Goal: Obtain resource: Download file/media

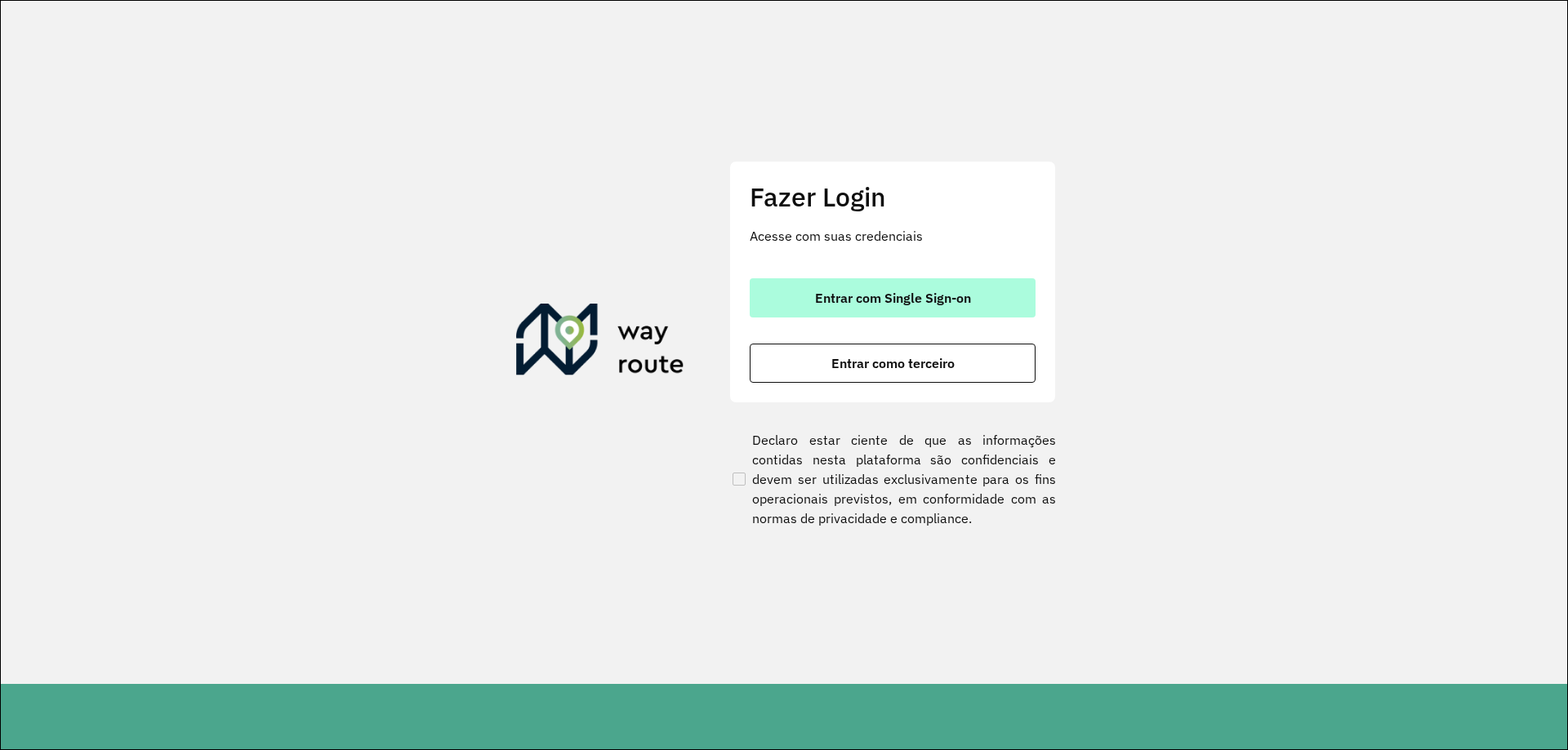
drag, startPoint x: 904, startPoint y: 302, endPoint x: 919, endPoint y: 314, distance: 19.2
click at [903, 304] on span "Entrar com Single Sign-on" at bounding box center [892, 297] width 156 height 13
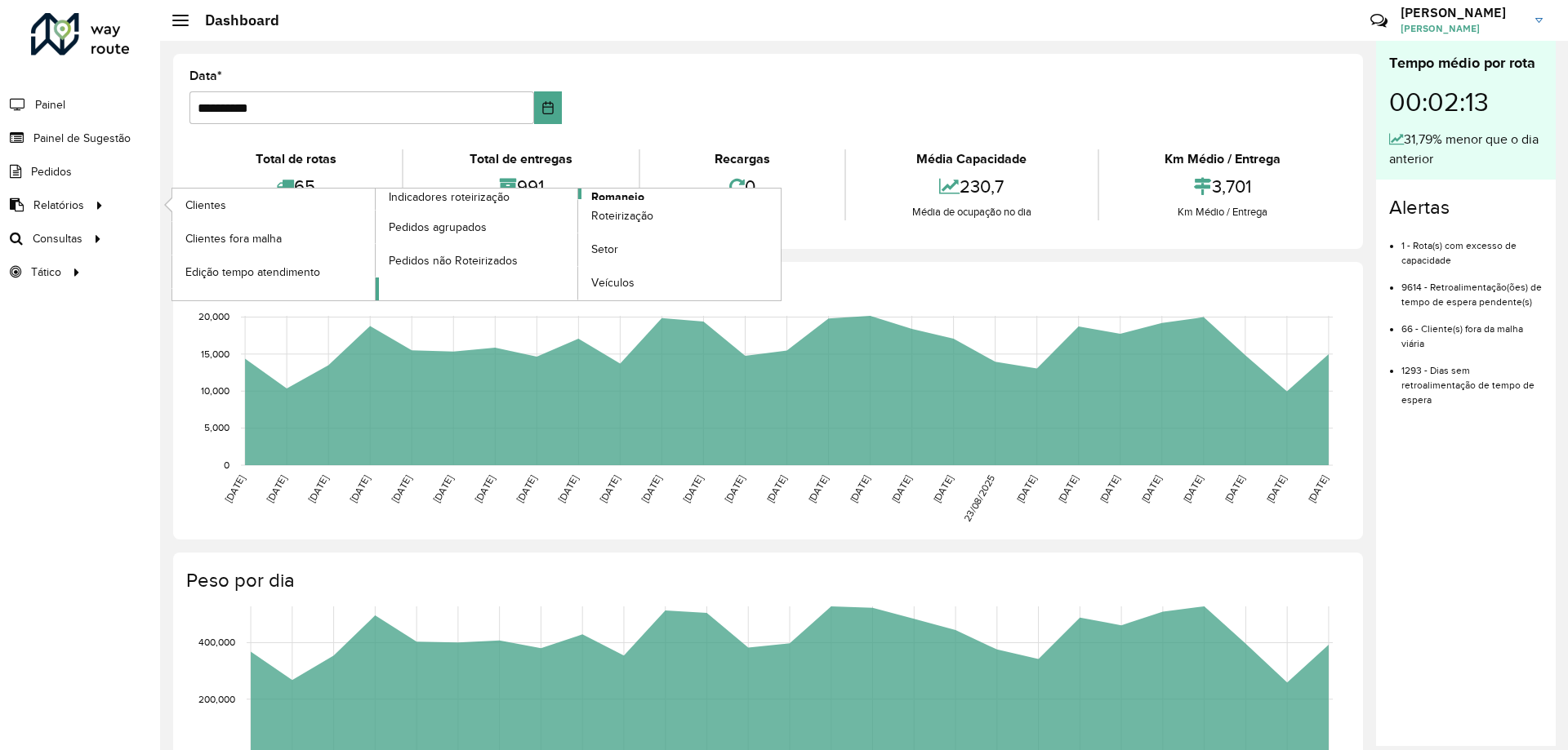
click at [616, 195] on span "Romaneio" at bounding box center [618, 196] width 54 height 17
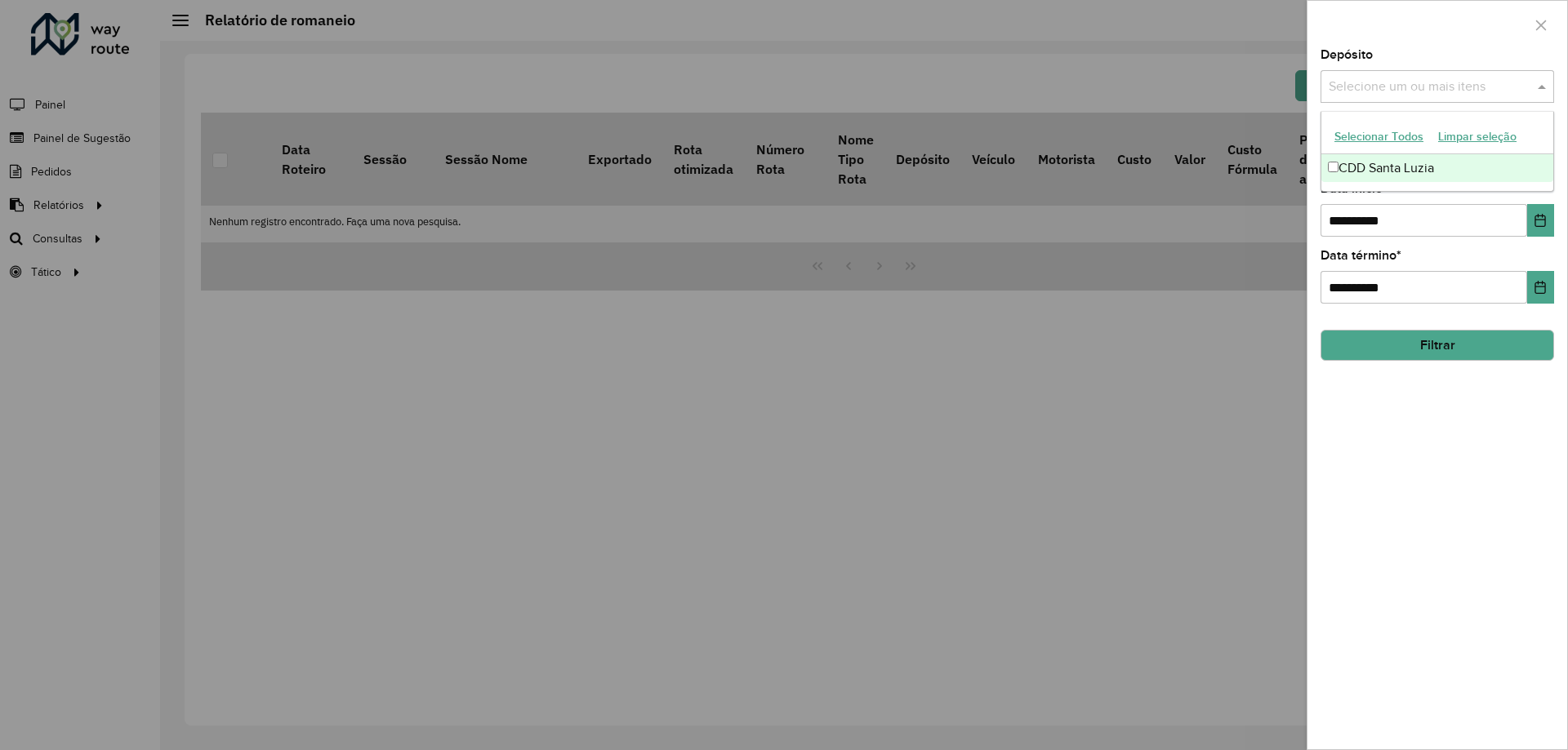
click at [1410, 95] on input "text" at bounding box center [1429, 87] width 209 height 20
click at [1363, 162] on div "CDD Santa Luzia" at bounding box center [1437, 168] width 232 height 28
click at [1419, 52] on div "Depósito Selecione um ou mais itens CDD Santa Luzia × ×" at bounding box center [1438, 75] width 234 height 54
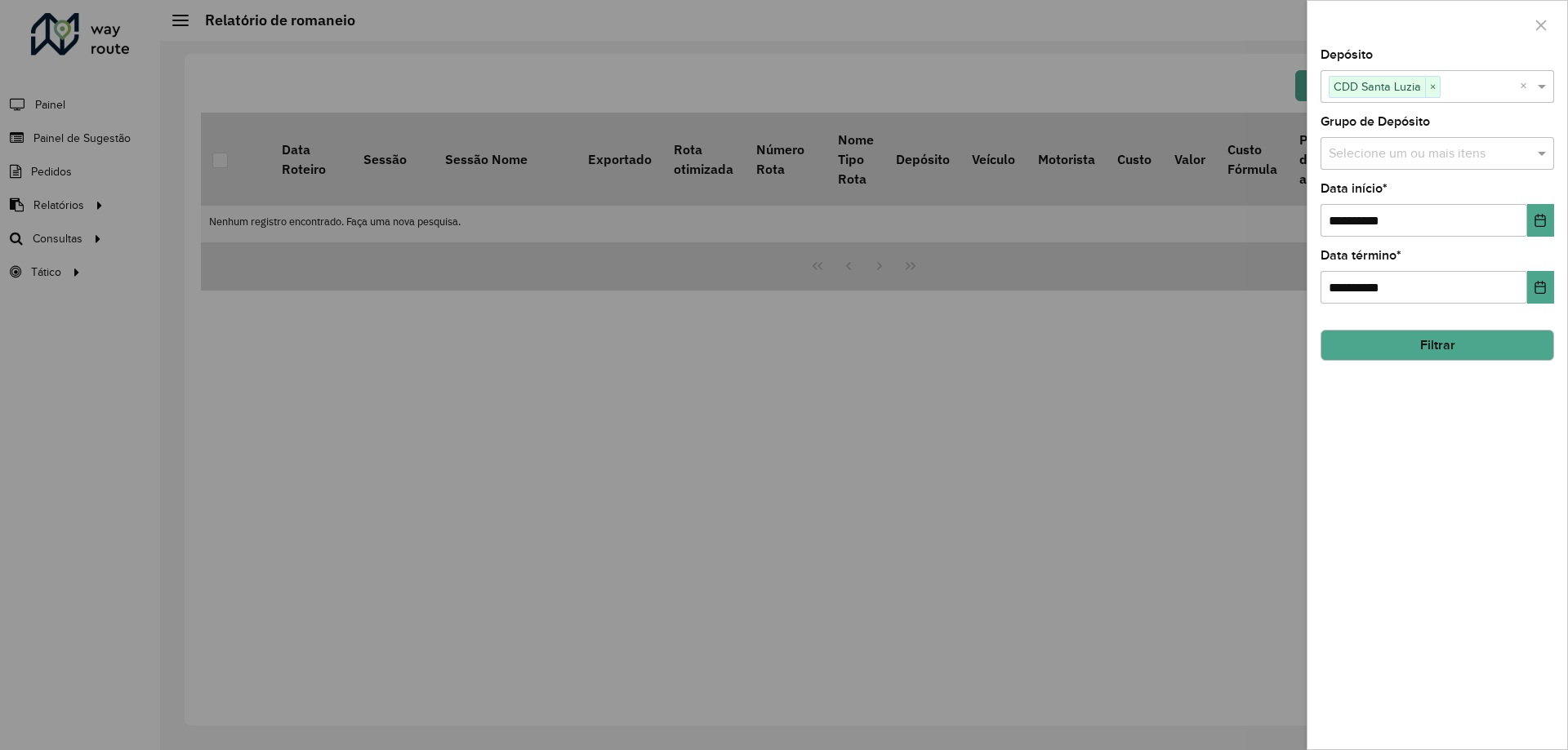
click at [1390, 161] on input "text" at bounding box center [1429, 155] width 209 height 20
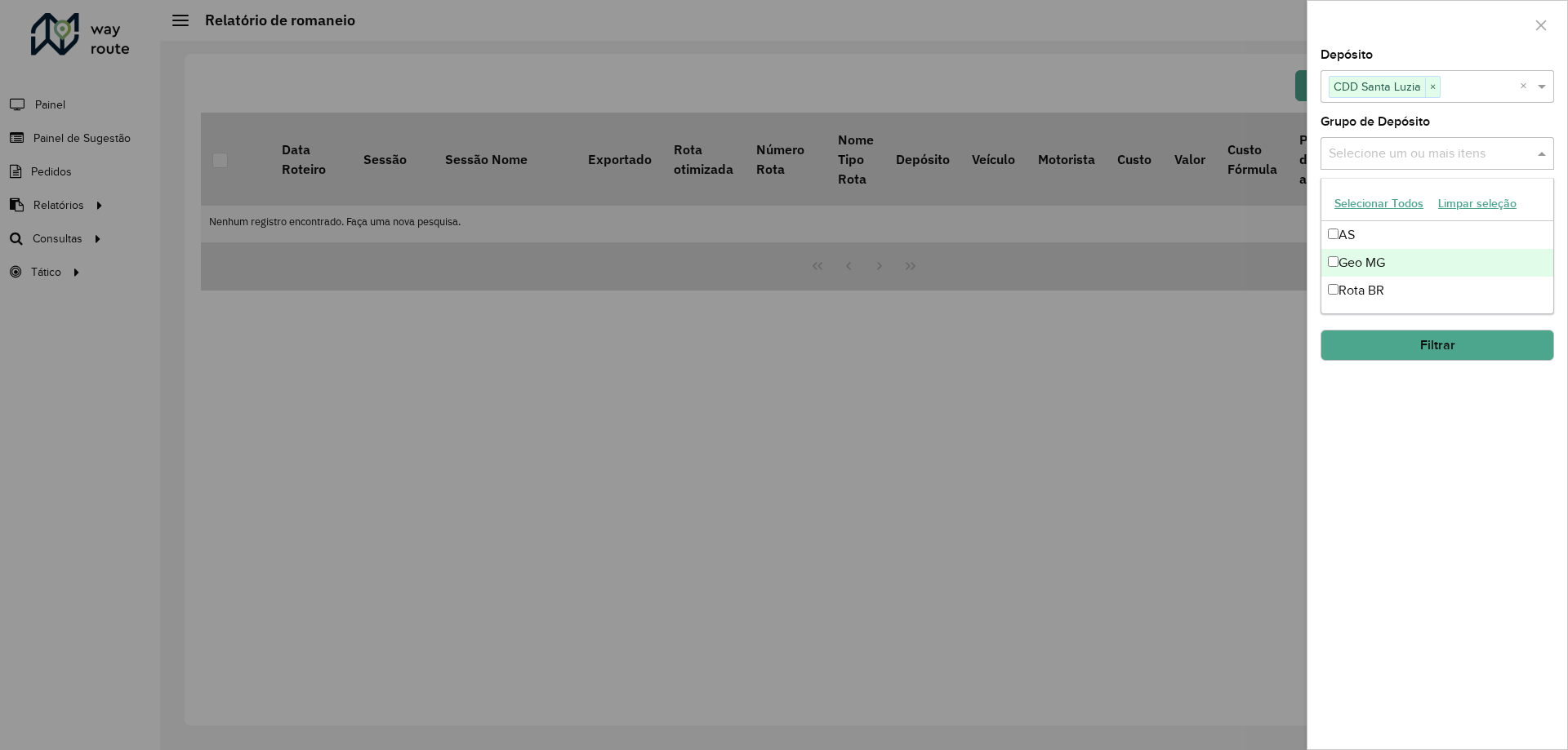
click at [1363, 254] on div "Geo MG" at bounding box center [1437, 263] width 232 height 28
click at [1451, 118] on div "Grupo de Depósito Selecione um ou mais itens Geo MG × ×" at bounding box center [1438, 143] width 234 height 54
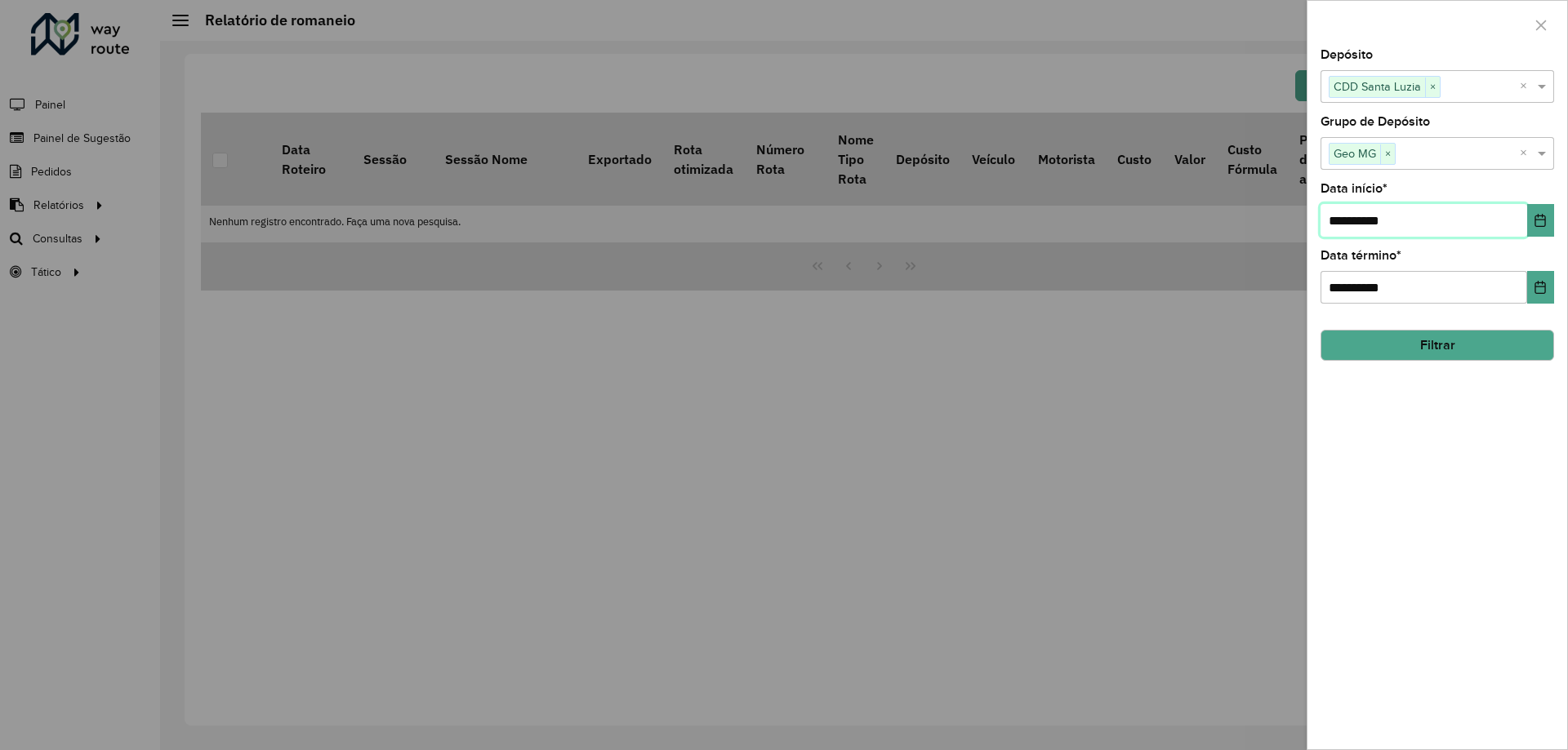
drag, startPoint x: 1367, startPoint y: 225, endPoint x: 1311, endPoint y: 252, distance: 62.2
click at [1366, 230] on input "**********" at bounding box center [1424, 220] width 206 height 33
click at [1539, 229] on button "Choose Date" at bounding box center [1540, 220] width 27 height 33
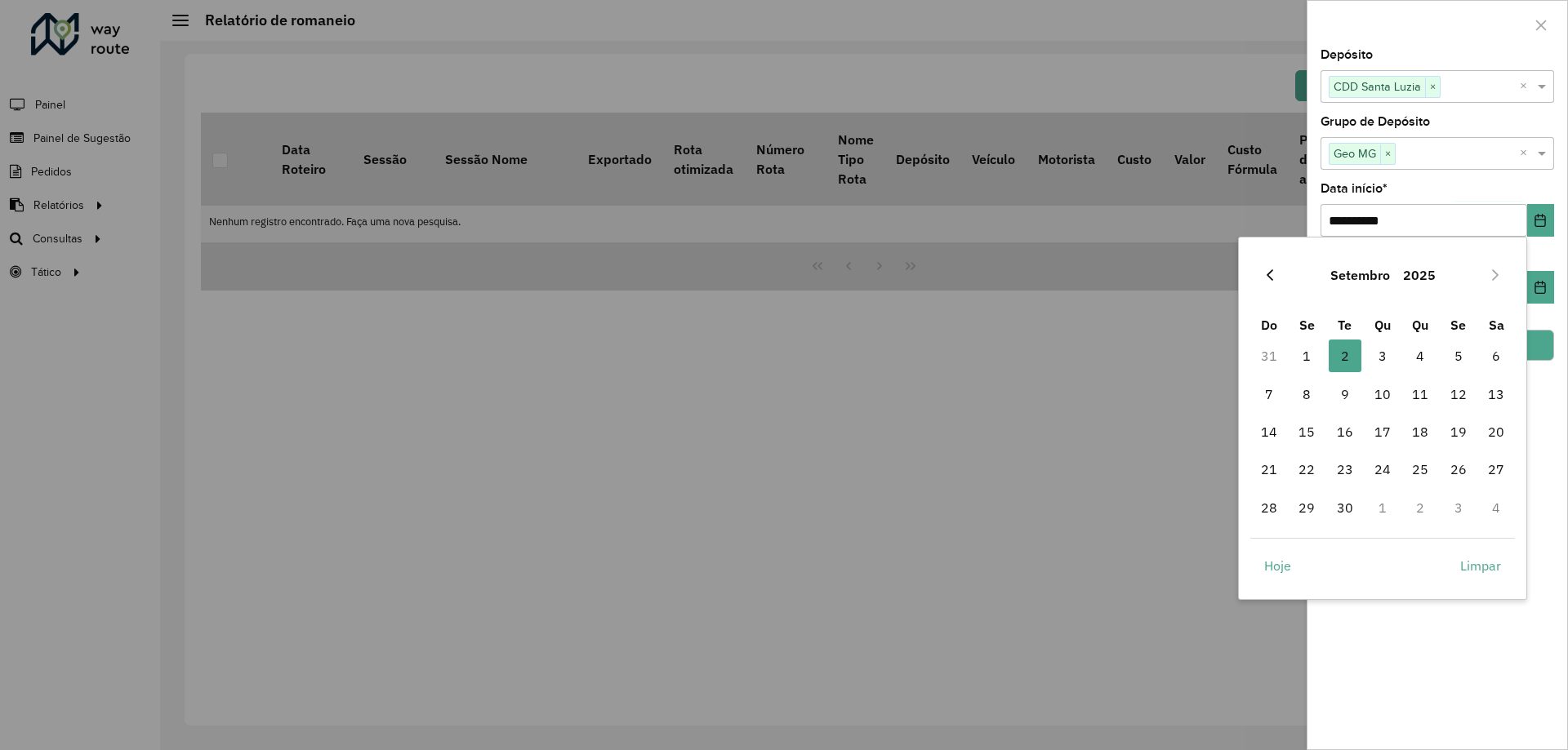
click at [1275, 268] on icon "Previous Month" at bounding box center [1270, 274] width 13 height 13
click at [1393, 506] on span "27" at bounding box center [1383, 507] width 33 height 33
type input "**********"
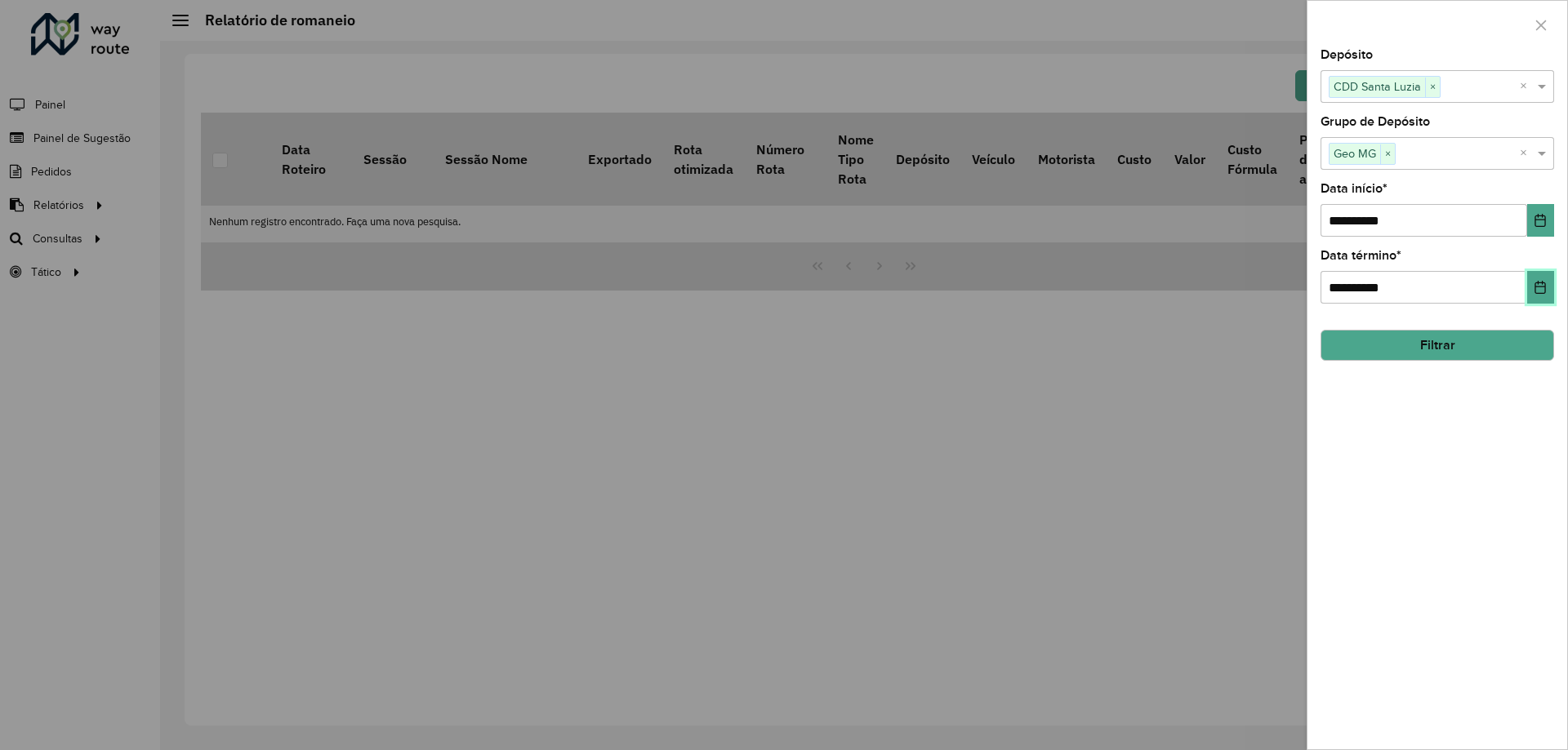
click at [1539, 283] on icon "Choose Date" at bounding box center [1540, 286] width 11 height 13
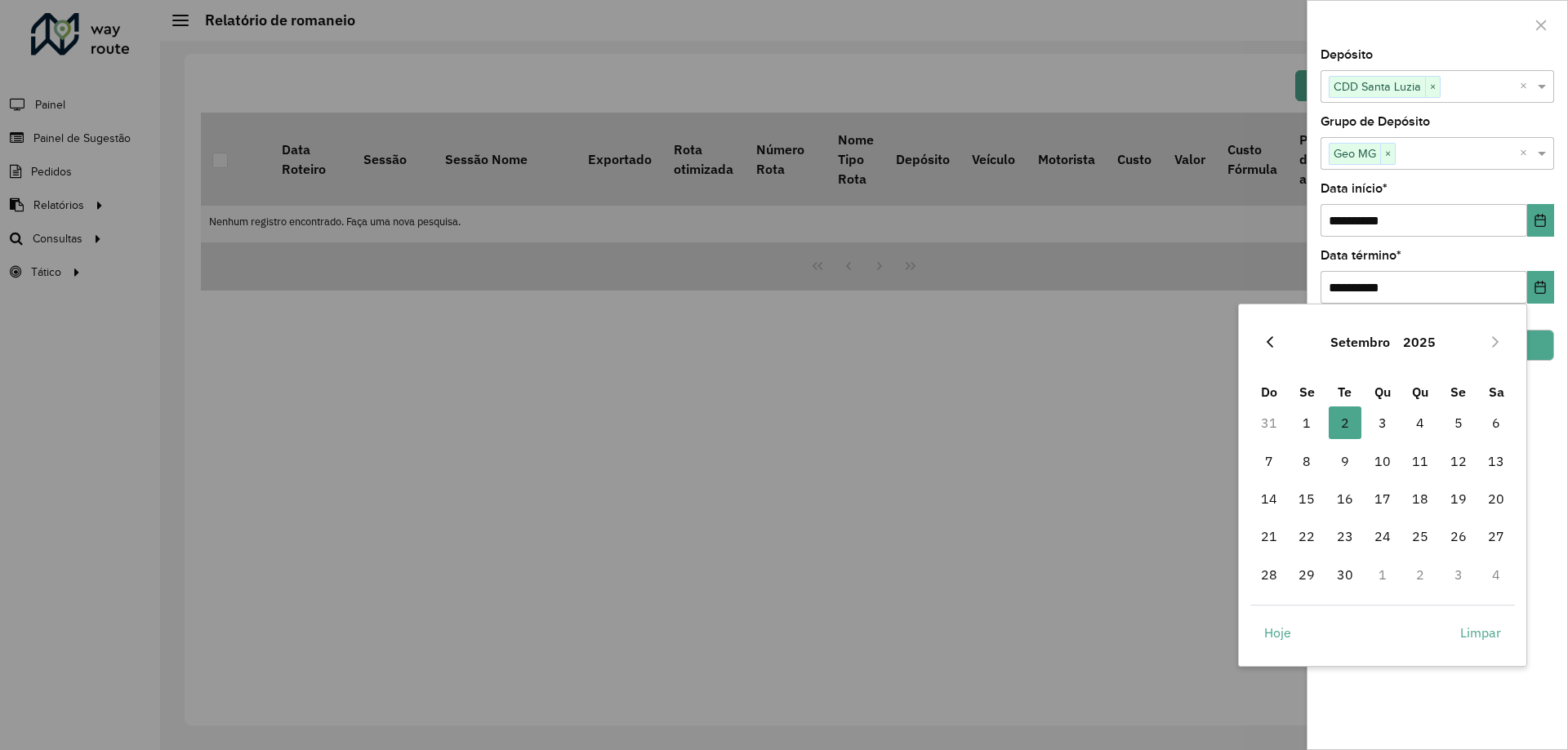
click at [1272, 341] on icon "Previous Month" at bounding box center [1270, 342] width 13 height 13
click at [1390, 574] on span "27" at bounding box center [1383, 575] width 33 height 33
type input "**********"
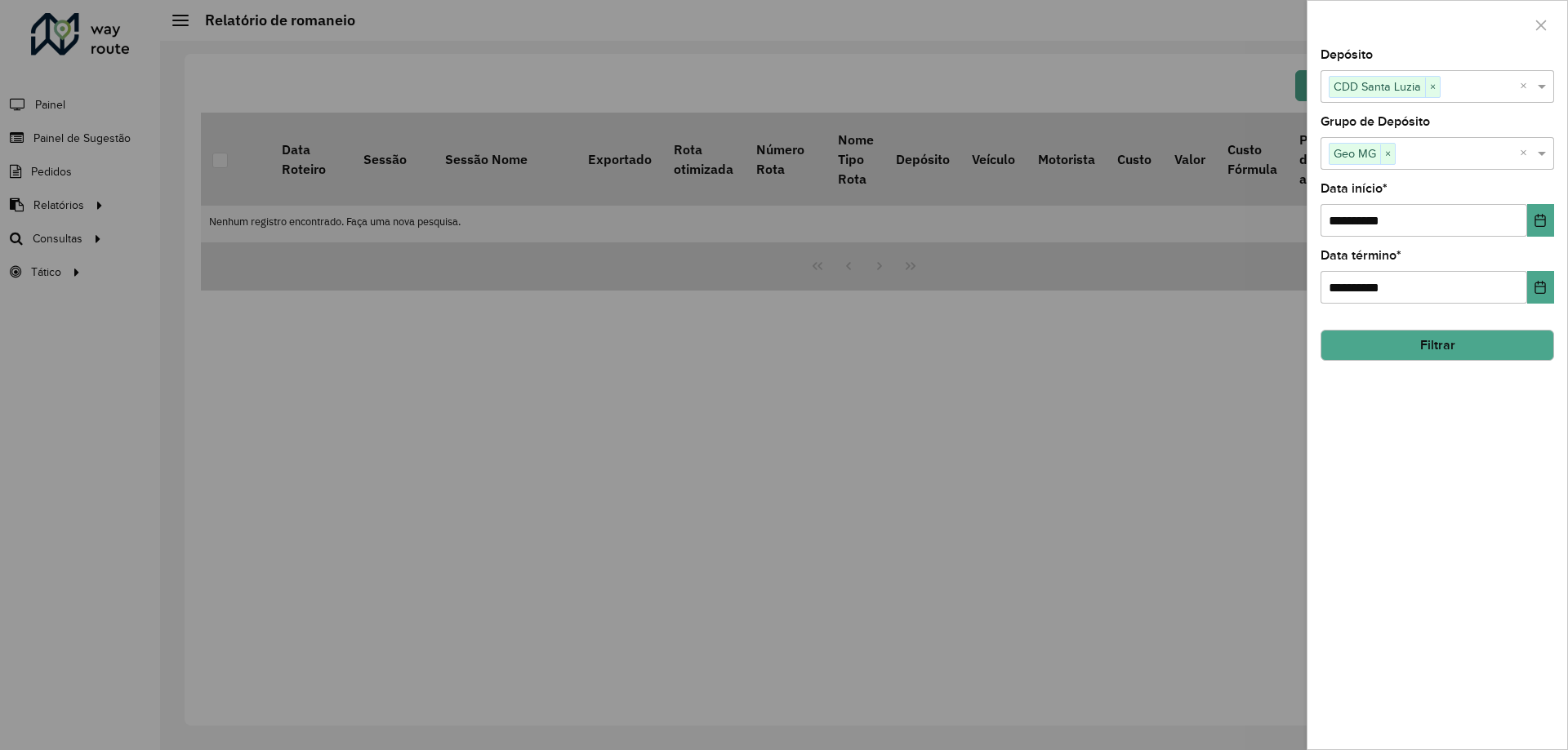
drag, startPoint x: 1547, startPoint y: 425, endPoint x: 1470, endPoint y: 344, distance: 111.8
click at [1546, 425] on div "**********" at bounding box center [1437, 398] width 260 height 700
click at [1465, 344] on button "Filtrar" at bounding box center [1438, 345] width 234 height 31
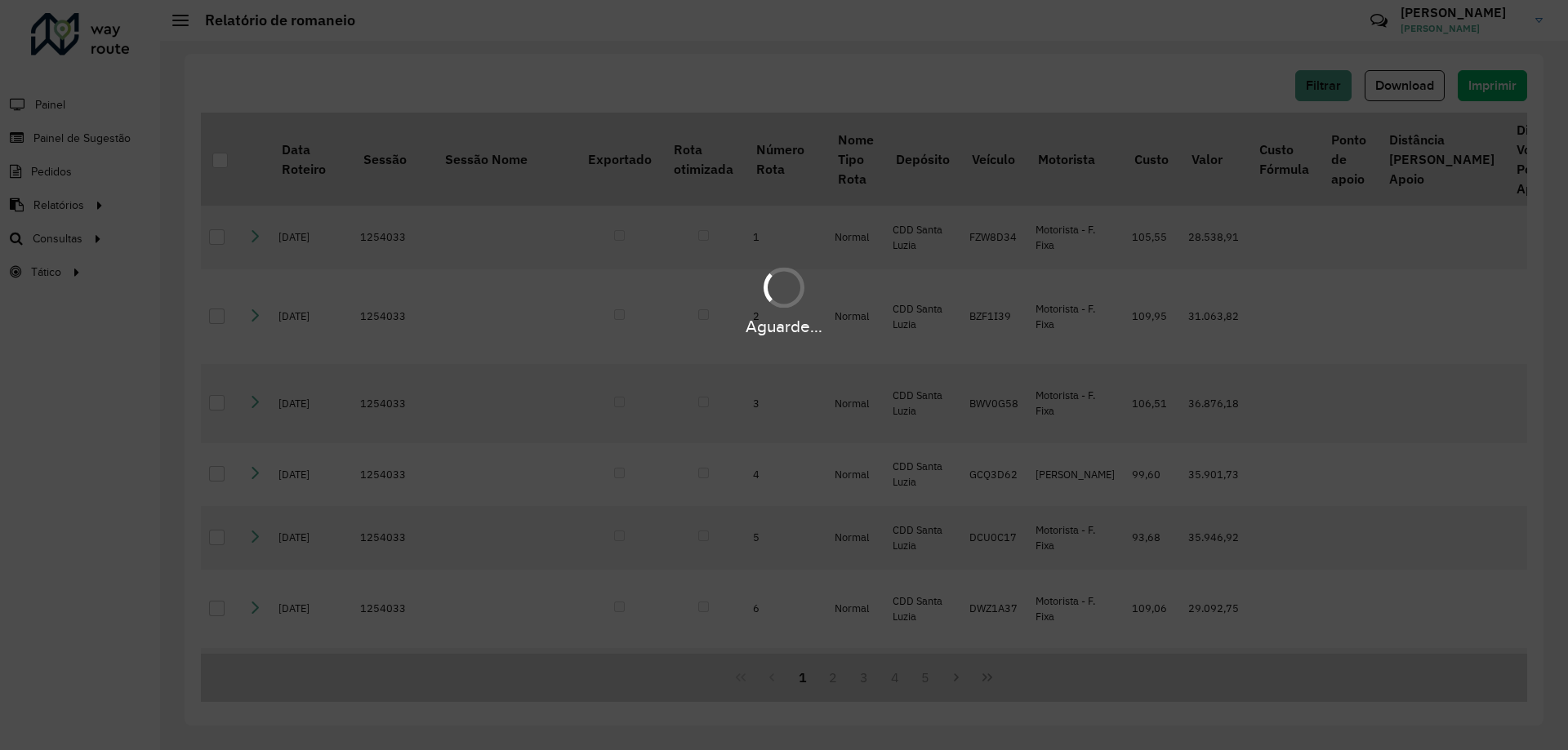
click at [1249, 381] on div "Aguarde..." at bounding box center [784, 375] width 1568 height 750
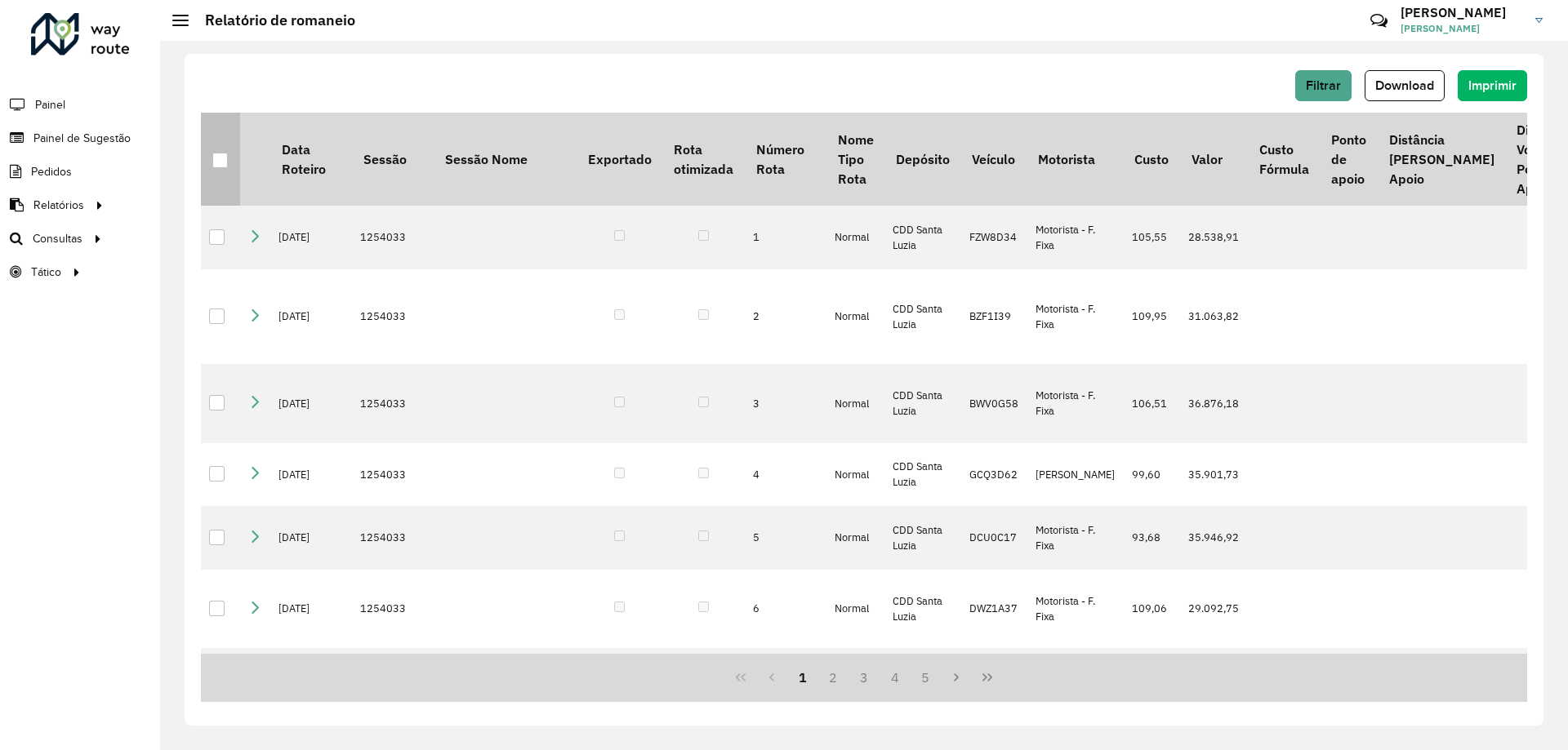
click at [222, 165] on div at bounding box center [220, 161] width 16 height 16
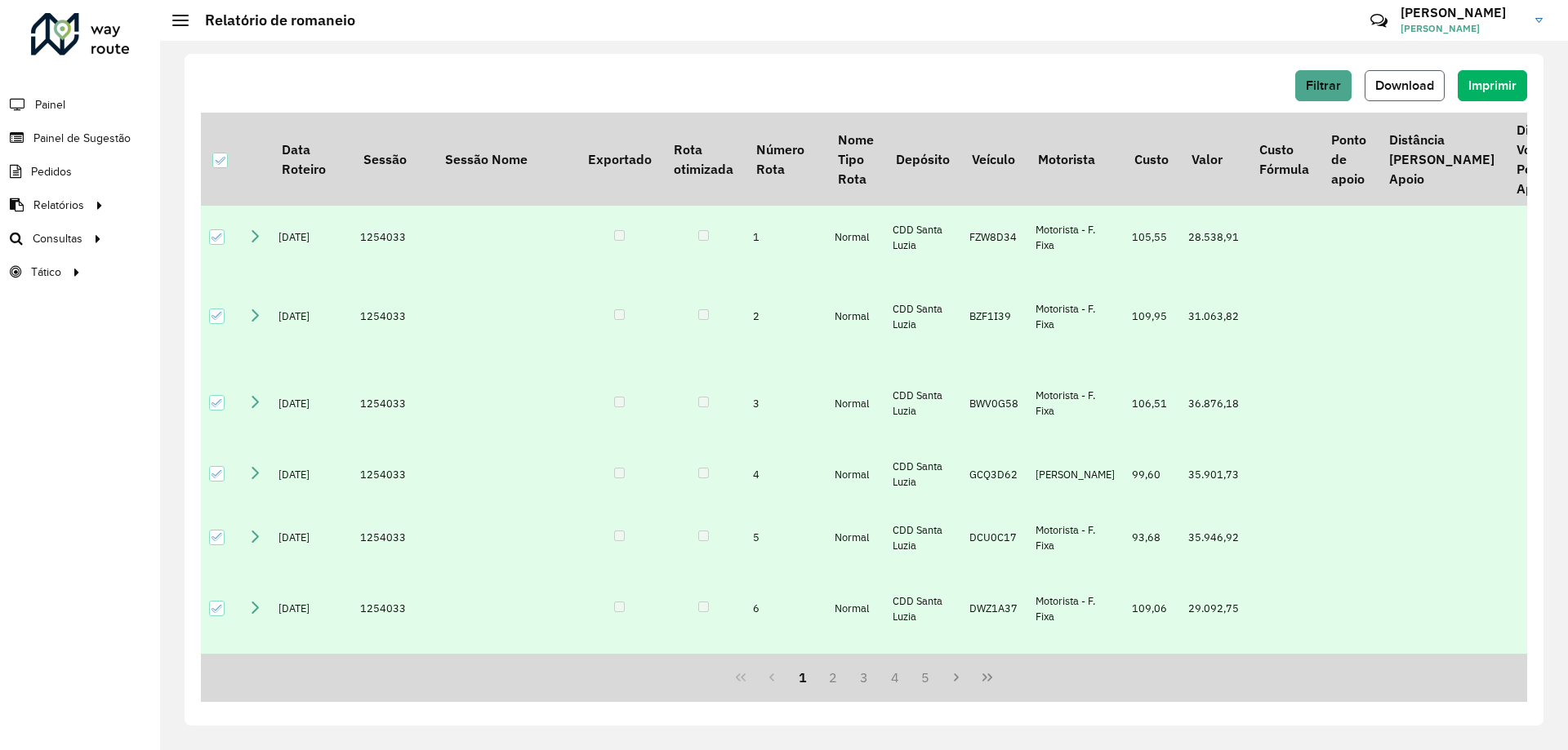
click at [1423, 76] on button "Download" at bounding box center [1404, 85] width 80 height 31
